Goal: Find specific page/section: Find specific page/section

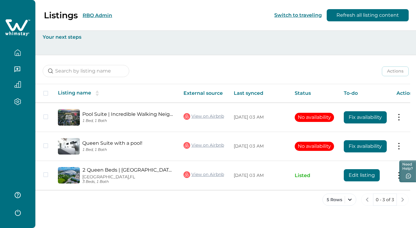
click at [100, 16] on button "RBO Admin" at bounding box center [98, 15] width 30 height 6
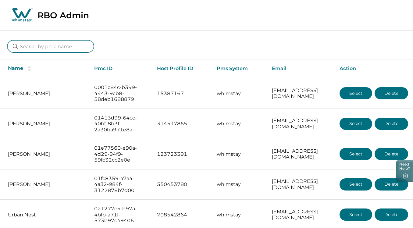
click at [40, 47] on input at bounding box center [50, 46] width 87 height 12
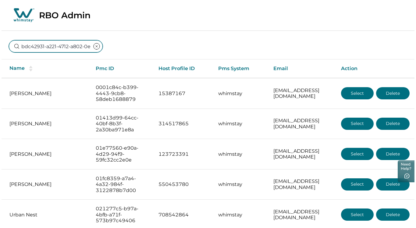
scroll to position [0, 44]
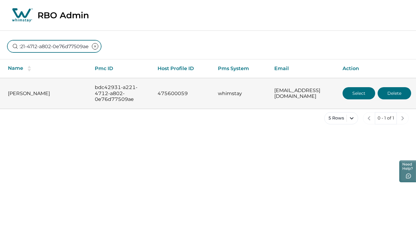
type input "bdc42931-a221-4712-a802-0e76d77509ae"
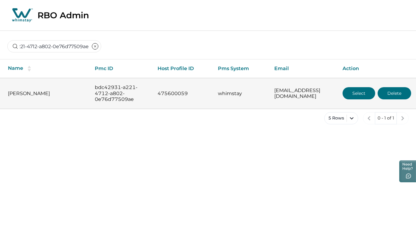
click at [360, 92] on button "Select" at bounding box center [359, 93] width 33 height 12
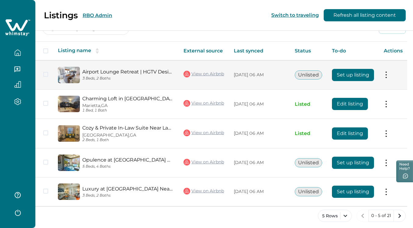
scroll to position [46, 0]
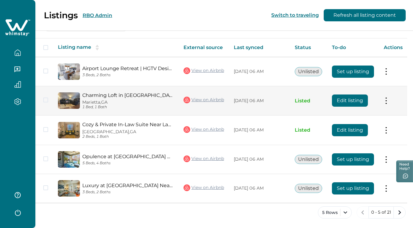
click at [98, 102] on p "Marietta, [GEOGRAPHIC_DATA]" at bounding box center [127, 102] width 91 height 5
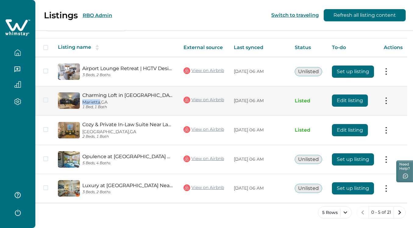
click at [124, 93] on link "Charming Loft in [GEOGRAPHIC_DATA]" at bounding box center [127, 95] width 91 height 6
